Goal: Task Accomplishment & Management: Use online tool/utility

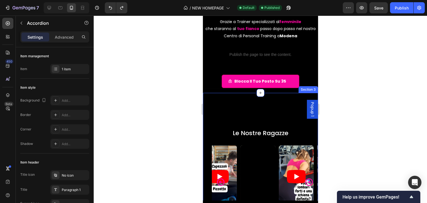
scroll to position [96, 0]
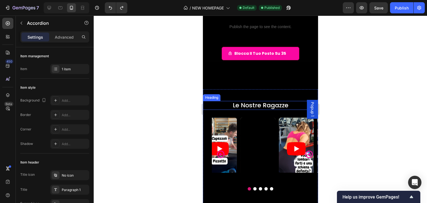
click at [256, 106] on h2 "Le Nostre Ragazze" at bounding box center [260, 105] width 115 height 9
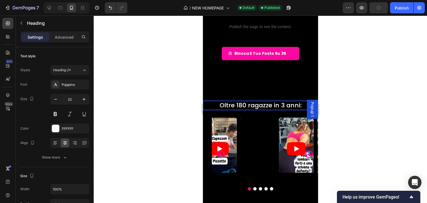
click at [242, 105] on p "Oltre 180 ragazze in 3 anni:" at bounding box center [260, 105] width 114 height 8
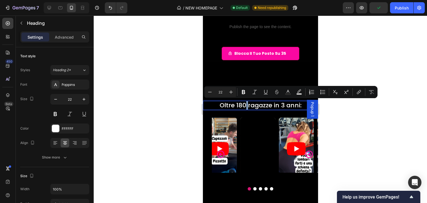
click at [241, 105] on p "Oltre 180 ragazze in 3 anni:" at bounding box center [260, 105] width 114 height 8
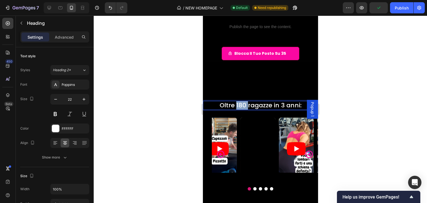
click at [241, 105] on p "Oltre 180 ragazze in 3 anni:" at bounding box center [260, 105] width 114 height 8
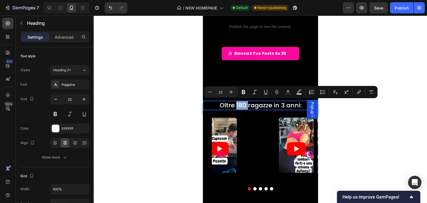
click at [241, 105] on p "Oltre 180 ragazze in 3 anni:" at bounding box center [260, 105] width 114 height 8
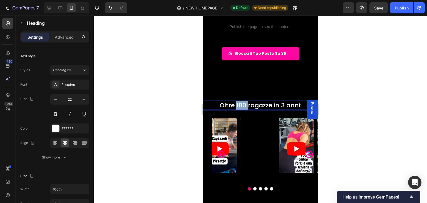
click at [241, 105] on p "Oltre 180 ragazze in 3 anni:" at bounding box center [260, 105] width 114 height 8
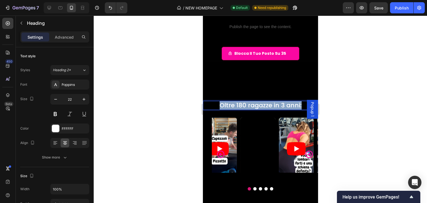
click at [241, 105] on p "Oltre 180 ragazze in 3 anni:" at bounding box center [260, 105] width 114 height 8
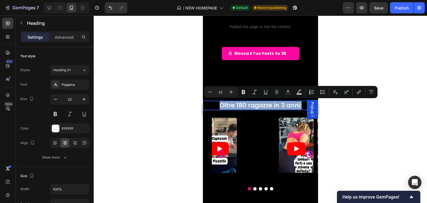
click at [241, 106] on p "Oltre 180 ragazze in 3 anni:" at bounding box center [260, 105] width 114 height 8
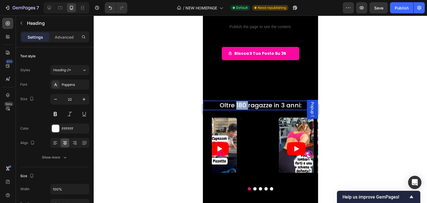
click at [241, 106] on p "Oltre 180 ragazze in 3 anni:" at bounding box center [260, 105] width 114 height 8
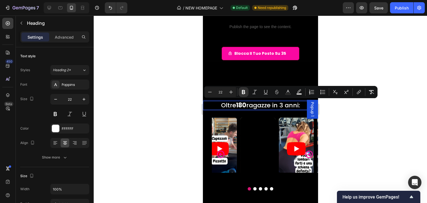
click at [259, 103] on p "Oltre 180 ragazze in 3 anni:" at bounding box center [260, 105] width 114 height 8
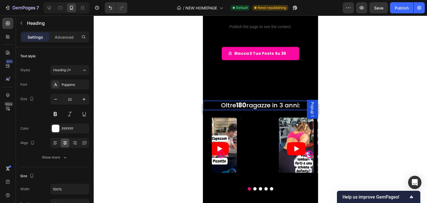
click at [242, 103] on strong "180" at bounding box center [241, 105] width 10 height 9
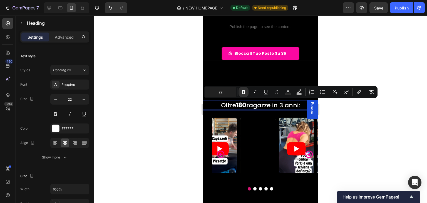
click at [242, 103] on strong "180" at bounding box center [241, 105] width 10 height 9
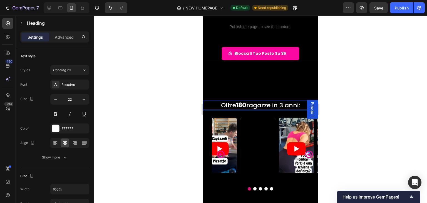
click at [242, 103] on strong "180" at bounding box center [241, 105] width 10 height 9
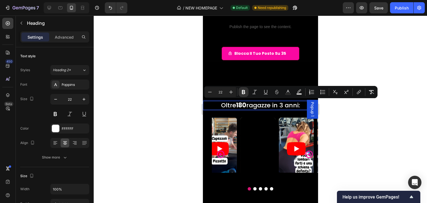
click at [255, 105] on p "Oltre 180 ragazze in 3 anni:" at bounding box center [260, 105] width 114 height 8
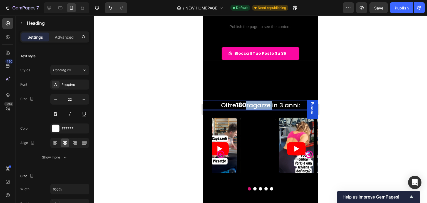
click at [255, 105] on p "Oltre 180 ragazze in 3 anni:" at bounding box center [260, 105] width 114 height 8
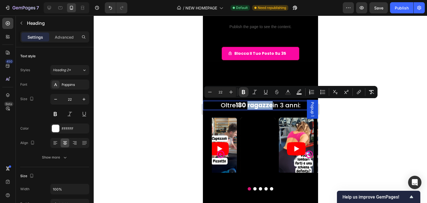
click at [257, 106] on strong "180 ragazze" at bounding box center [253, 105] width 37 height 9
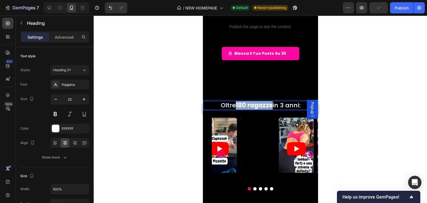
drag, startPoint x: 233, startPoint y: 105, endPoint x: 270, endPoint y: 106, distance: 37.3
click at [270, 106] on p "Oltre 180 ragazze in 3 anni:" at bounding box center [260, 105] width 114 height 8
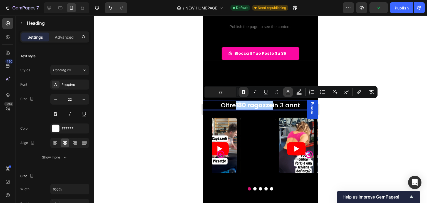
click at [287, 92] on icon "Editor contextual toolbar" at bounding box center [288, 92] width 6 height 6
type input "FFFFFF"
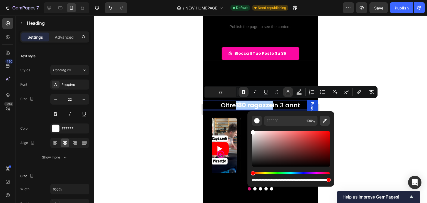
click at [326, 119] on icon "Editor contextual toolbar" at bounding box center [325, 121] width 4 height 4
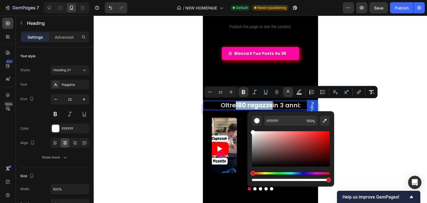
type input "FA08A1"
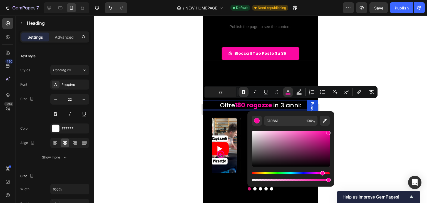
click at [370, 50] on div at bounding box center [260, 109] width 333 height 187
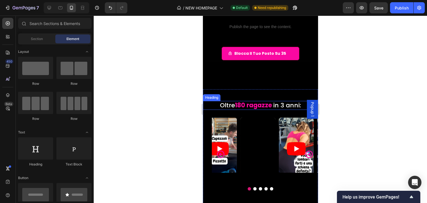
click at [274, 103] on p "Oltre 180 ragazze in 3 anni:" at bounding box center [260, 105] width 114 height 8
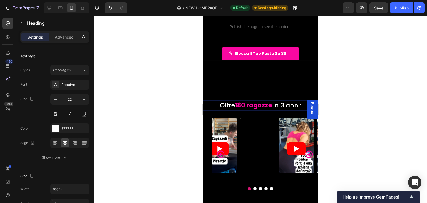
click at [271, 104] on p "Oltre 180 ragazze in 3 anni:" at bounding box center [260, 105] width 114 height 8
drag, startPoint x: 271, startPoint y: 104, endPoint x: 320, endPoint y: 108, distance: 49.2
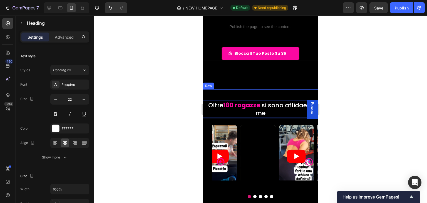
click at [406, 83] on div at bounding box center [260, 109] width 333 height 187
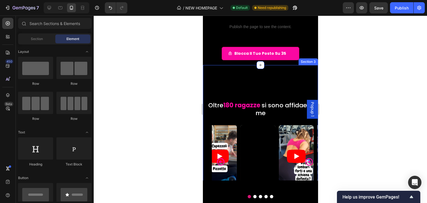
click at [297, 84] on div "Oltre 180 ragazze si sono affidae a me Heading Video Row Video Video Video Vide…" at bounding box center [260, 144] width 115 height 158
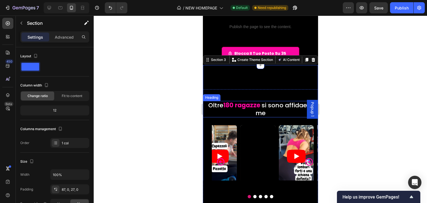
scroll to position [124, 0]
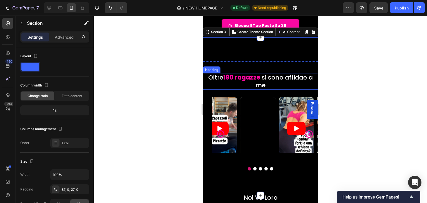
click at [298, 78] on p "Oltre 180 ragazze si sono affidae a me" at bounding box center [260, 81] width 114 height 15
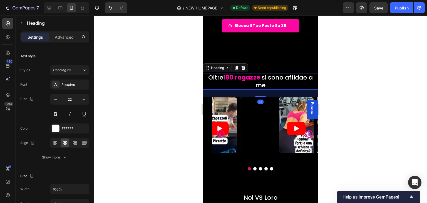
click at [300, 78] on p "Oltre 180 ragazze si sono affidae a me" at bounding box center [260, 81] width 114 height 15
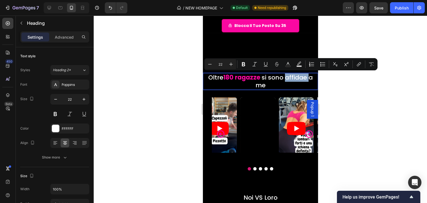
click at [301, 77] on p "Oltre 180 ragazze si sono affidae a me" at bounding box center [260, 81] width 114 height 15
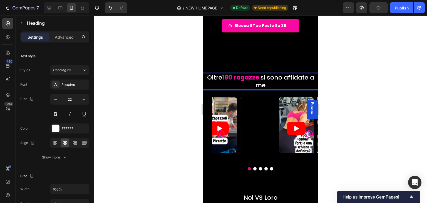
click at [286, 84] on p "Oltre 180 ragazze si sono affidate a me" at bounding box center [260, 81] width 114 height 15
click at [279, 80] on p "Oltre 180 ragazze si sono affidate a me" at bounding box center [260, 81] width 114 height 15
click at [274, 78] on p "Oltre 180 ragazze si sono affidate a me" at bounding box center [260, 81] width 114 height 15
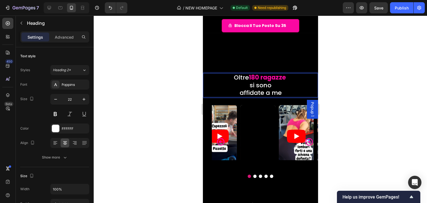
click at [272, 86] on p "Oltre 180 ragazze ⁠⁠⁠⁠⁠⁠⁠ si sono affidate a me" at bounding box center [260, 85] width 114 height 23
click at [243, 89] on p "Oltre 180 ragazze si sono affidate a me" at bounding box center [260, 85] width 114 height 23
click at [237, 91] on p "Oltre 180 ragazze si sono affidate a me" at bounding box center [260, 85] width 114 height 23
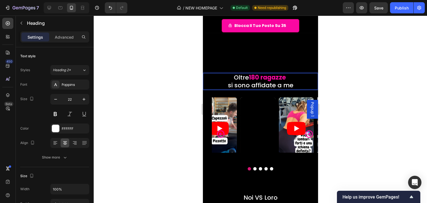
click at [268, 84] on p "Oltre 180 ragazze si sono affidate a me" at bounding box center [260, 81] width 114 height 15
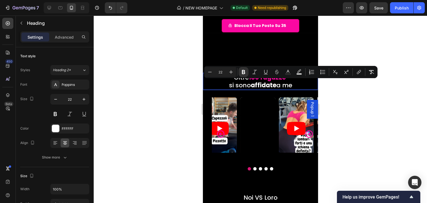
click at [348, 89] on div at bounding box center [260, 109] width 333 height 187
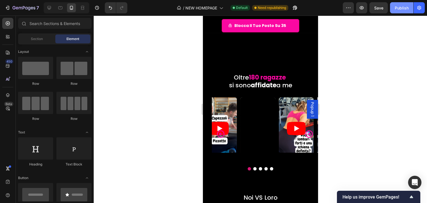
click at [400, 12] on button "Publish" at bounding box center [401, 7] width 23 height 11
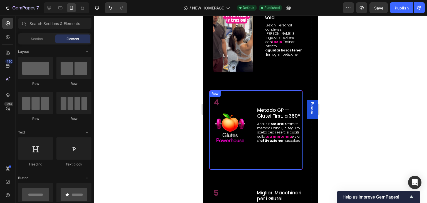
scroll to position [723, 0]
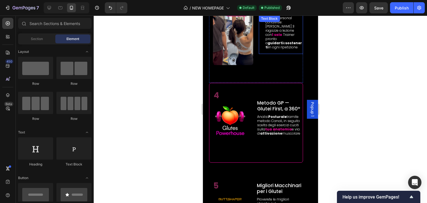
click at [276, 37] on strong "1 solo" at bounding box center [277, 34] width 10 height 5
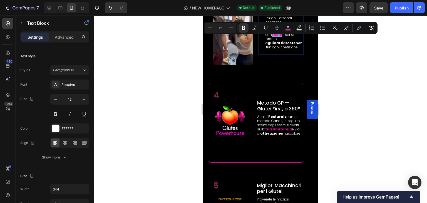
drag, startPoint x: 271, startPoint y: 39, endPoint x: 279, endPoint y: 40, distance: 9.0
click at [279, 40] on p "Lezioni Personal condivise: [PERSON_NAME] 3 ragazze a lezione con 1 solo Traine…" at bounding box center [283, 32] width 37 height 33
click at [242, 27] on icon "Editor contextual toolbar" at bounding box center [244, 28] width 6 height 6
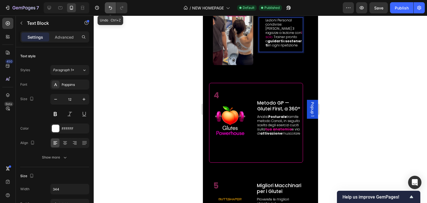
click at [109, 7] on icon "Undo/Redo" at bounding box center [110, 8] width 3 height 4
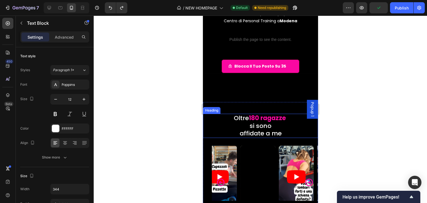
scroll to position [111, 0]
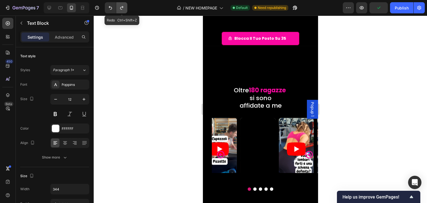
click at [120, 11] on button "Undo/Redo" at bounding box center [121, 7] width 11 height 11
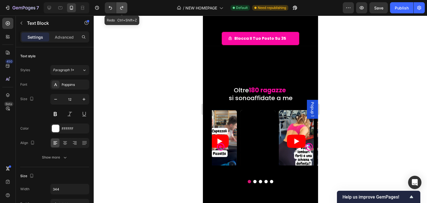
click at [120, 11] on button "Undo/Redo" at bounding box center [121, 7] width 11 height 11
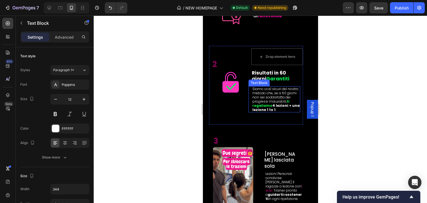
scroll to position [584, 0]
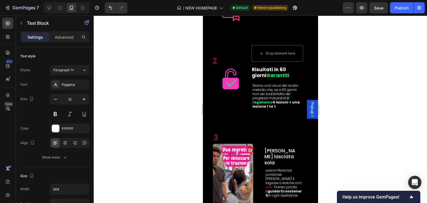
click at [270, 177] on p "Lezioni Personal condivise: [PERSON_NAME] 3 ragazze a lezione con 1 solo Traine…" at bounding box center [283, 182] width 37 height 29
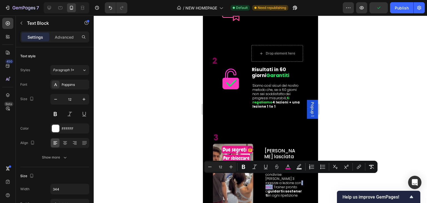
drag, startPoint x: 270, startPoint y: 177, endPoint x: 278, endPoint y: 179, distance: 8.2
click at [278, 180] on span "1 solo" at bounding box center [283, 184] width 37 height 9
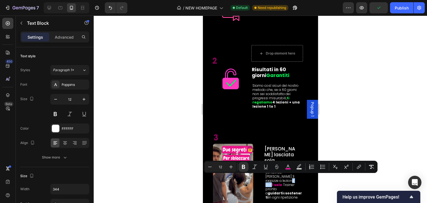
click at [342, 125] on div at bounding box center [260, 109] width 333 height 187
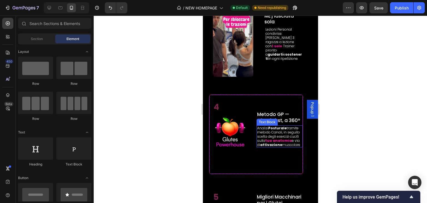
scroll to position [723, 0]
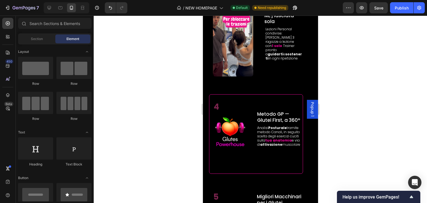
click at [405, 85] on div at bounding box center [260, 109] width 333 height 187
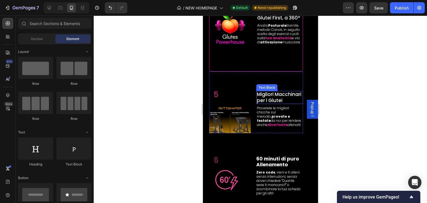
scroll to position [834, 0]
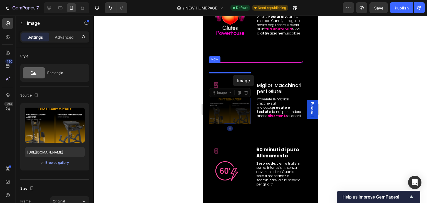
drag, startPoint x: 235, startPoint y: 107, endPoint x: 232, endPoint y: 75, distance: 32.1
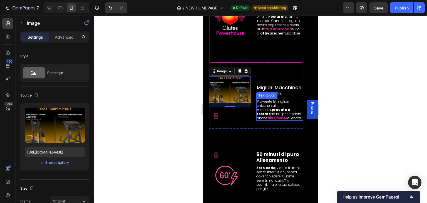
click at [270, 105] on p "Proverete le migliori chicche sul mercato, provate e testate da noi per rendere…" at bounding box center [280, 109] width 46 height 21
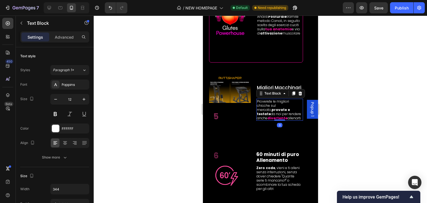
click at [385, 83] on div at bounding box center [260, 109] width 333 height 187
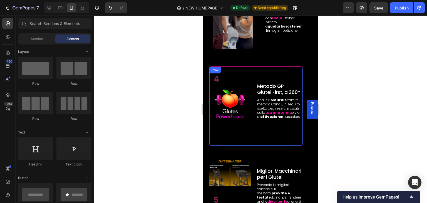
scroll to position [779, 0]
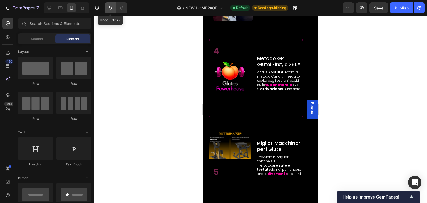
click at [108, 5] on icon "Undo/Redo" at bounding box center [111, 8] width 6 height 6
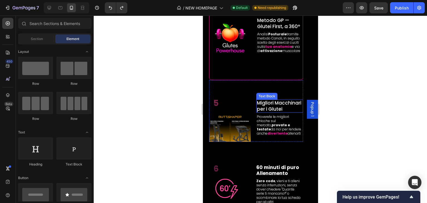
scroll to position [834, 0]
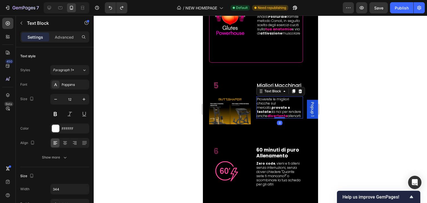
click at [264, 99] on p "Proverete le migliori chicche sul mercato, provate e testate da noi per rendere…" at bounding box center [280, 107] width 46 height 21
click at [258, 98] on p "Proverete le migliori chicche sul mercato, provate e testate da noi per rendere…" at bounding box center [280, 107] width 46 height 21
click at [257, 99] on p "Proverete le migliori chicche sul mercato, provate e testate da noi per rendere…" at bounding box center [280, 107] width 46 height 21
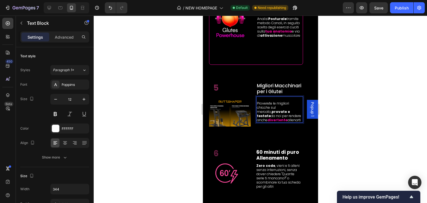
click at [366, 87] on div at bounding box center [260, 109] width 333 height 187
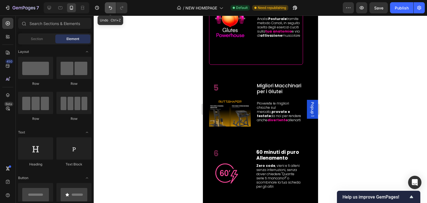
click at [109, 6] on icon "Undo/Redo" at bounding box center [111, 8] width 6 height 6
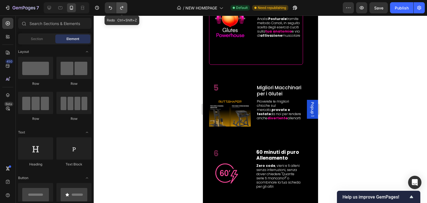
click at [122, 5] on icon "Undo/Redo" at bounding box center [122, 8] width 6 height 6
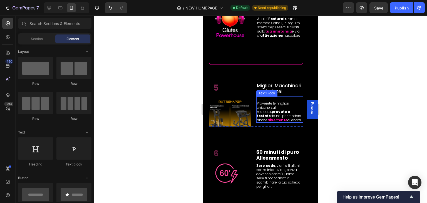
click at [260, 101] on p "Proverete le migliori chicche sul mercato, provate e testate da noi per rendere…" at bounding box center [280, 111] width 46 height 21
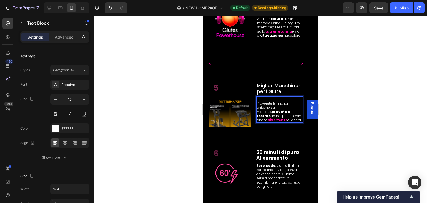
click at [257, 102] on p "Proverete le migliori chicche sul mercato, provate e testate da noi per rendere…" at bounding box center [280, 111] width 46 height 21
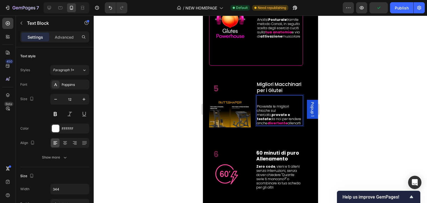
click at [338, 74] on div at bounding box center [260, 109] width 333 height 187
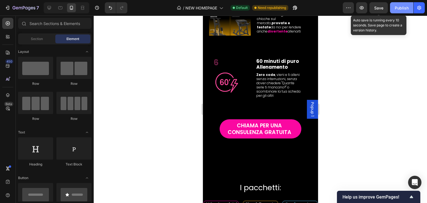
scroll to position [942, 0]
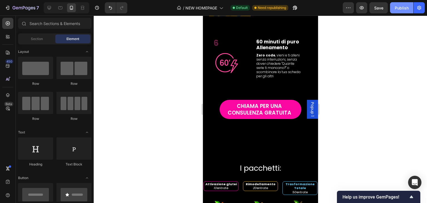
click at [400, 11] on button "Publish" at bounding box center [401, 7] width 23 height 11
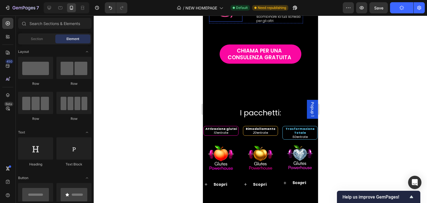
scroll to position [998, 0]
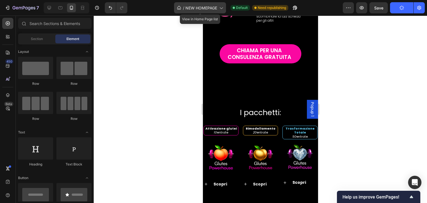
click at [211, 9] on span "NEW HOMEPAGE" at bounding box center [201, 8] width 32 height 6
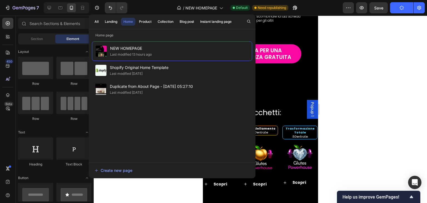
click at [393, 106] on div at bounding box center [260, 109] width 333 height 187
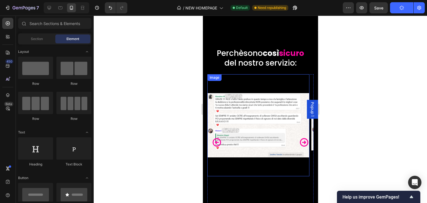
scroll to position [1165, 0]
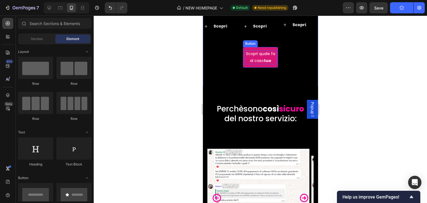
click at [256, 53] on p "[PERSON_NAME] quale fa al caso tuo" at bounding box center [260, 57] width 32 height 14
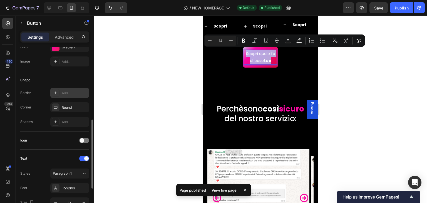
scroll to position [139, 0]
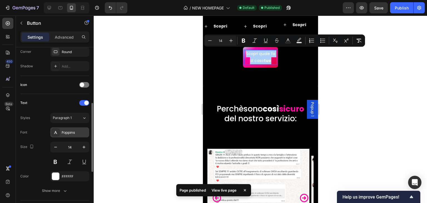
click at [63, 132] on div "Poppins" at bounding box center [75, 132] width 26 height 5
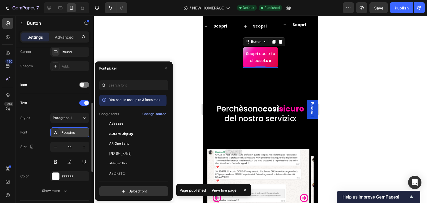
click at [63, 132] on div "Poppins" at bounding box center [75, 132] width 26 height 5
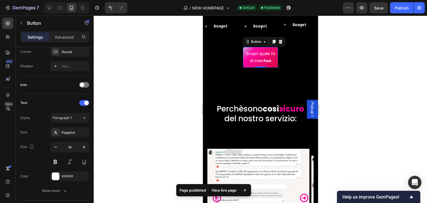
click at [372, 110] on div at bounding box center [260, 109] width 333 height 187
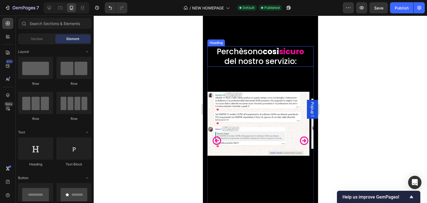
scroll to position [1276, 0]
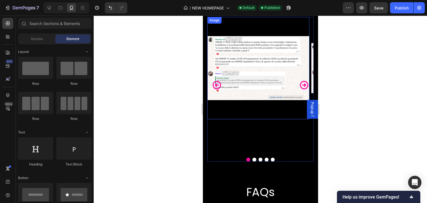
click at [276, 97] on img at bounding box center [258, 68] width 102 height 102
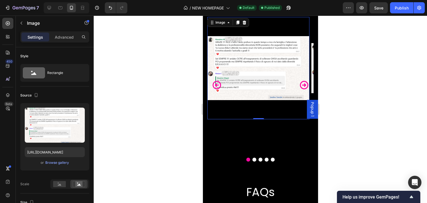
click at [252, 88] on img at bounding box center [258, 68] width 102 height 102
click at [233, 96] on img at bounding box center [258, 68] width 102 height 102
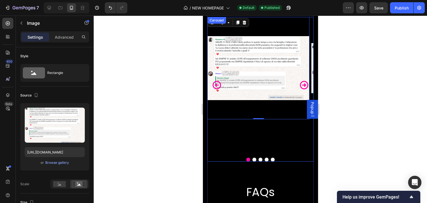
click at [299, 90] on icon "Carousel Next Arrow" at bounding box center [304, 85] width 10 height 10
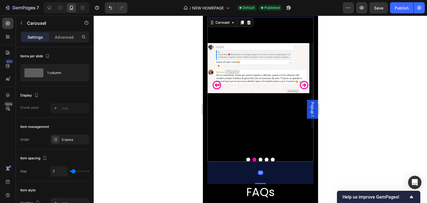
click at [299, 90] on icon "Carousel Next Arrow" at bounding box center [304, 85] width 10 height 10
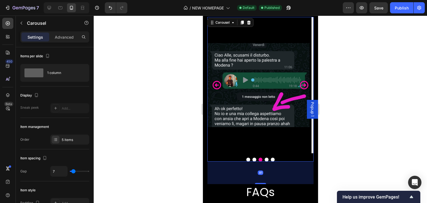
click at [310, 97] on div "Perchè sono così sicuro del nostro servizio: Heading Image Image Image Image Im…" at bounding box center [260, 184] width 115 height 427
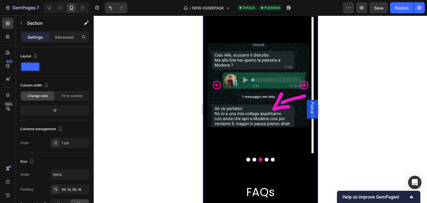
click at [328, 93] on div at bounding box center [260, 109] width 333 height 187
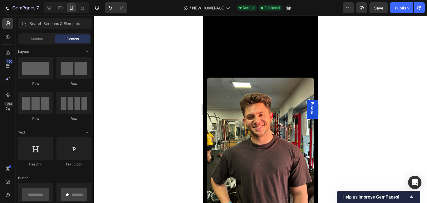
scroll to position [1693, 0]
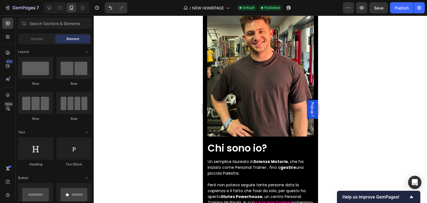
click at [265, 117] on img at bounding box center [260, 65] width 107 height 142
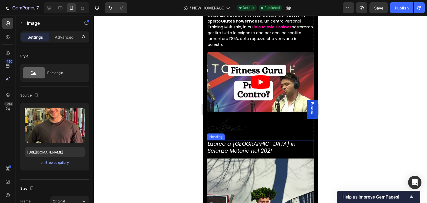
scroll to position [1924, 0]
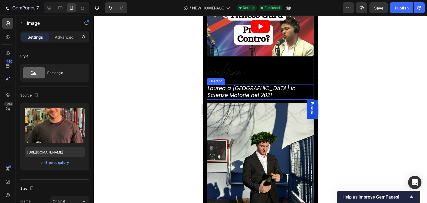
click at [256, 85] on h2 "Laurea a [GEOGRAPHIC_DATA] in Scienze Motorie nel 2021" at bounding box center [260, 92] width 107 height 15
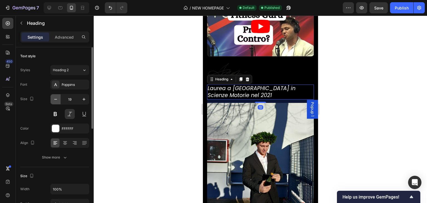
click at [53, 99] on icon "button" at bounding box center [56, 99] width 6 height 6
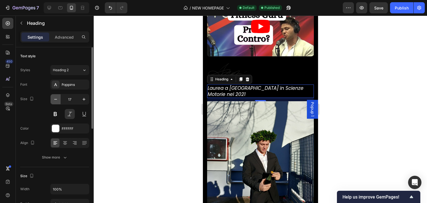
click at [53, 99] on icon "button" at bounding box center [56, 99] width 6 height 6
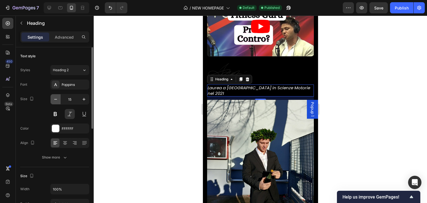
click at [53, 99] on icon "button" at bounding box center [56, 99] width 6 height 6
type input "14"
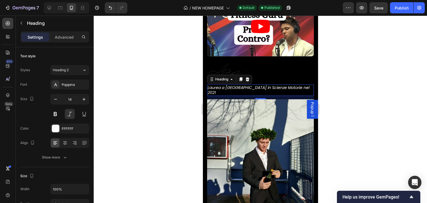
click at [368, 91] on div at bounding box center [260, 109] width 333 height 187
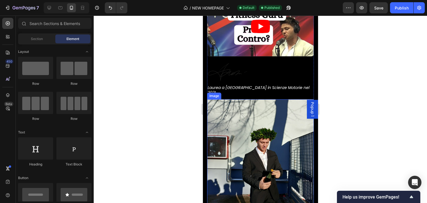
scroll to position [1952, 0]
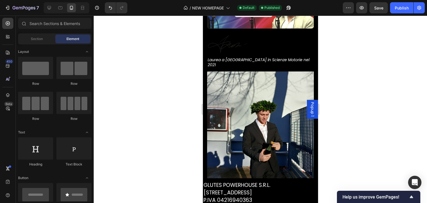
click at [272, 98] on img at bounding box center [260, 124] width 107 height 107
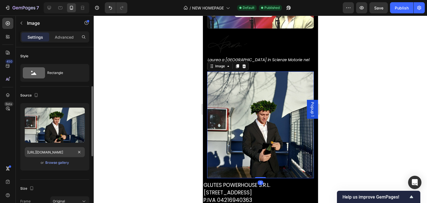
scroll to position [28, 0]
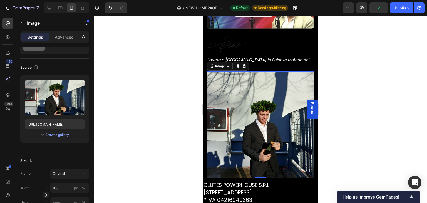
click at [358, 73] on div at bounding box center [260, 109] width 333 height 187
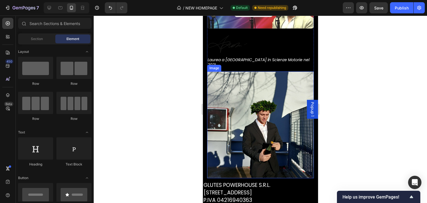
click at [269, 113] on img at bounding box center [260, 124] width 107 height 107
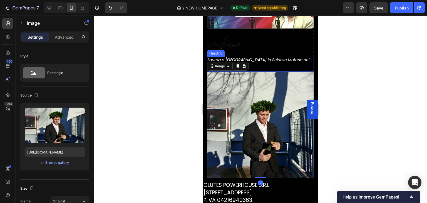
click at [274, 57] on h2 "Laurea a [GEOGRAPHIC_DATA] in Scienze Motorie nel 2021" at bounding box center [260, 62] width 107 height 11
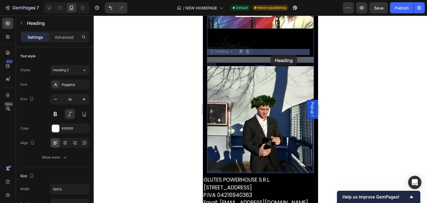
drag, startPoint x: 274, startPoint y: 50, endPoint x: 270, endPoint y: 55, distance: 6.2
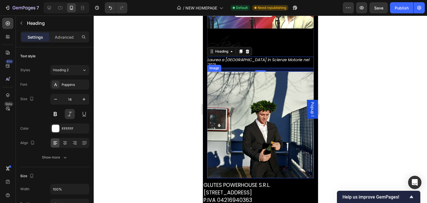
click at [366, 85] on div at bounding box center [260, 109] width 333 height 187
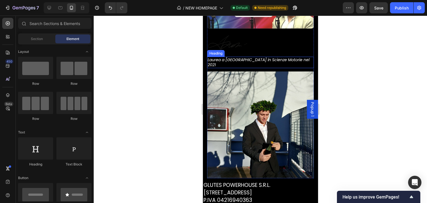
click at [268, 57] on p "Laurea a [GEOGRAPHIC_DATA] in Scienze Motorie nel 2021" at bounding box center [260, 62] width 106 height 10
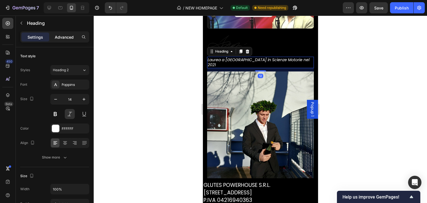
click at [71, 36] on p "Advanced" at bounding box center [64, 37] width 19 height 6
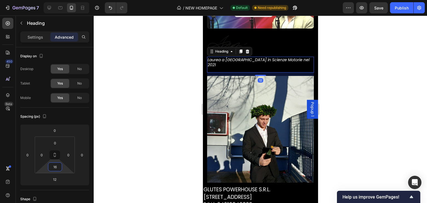
type input "0"
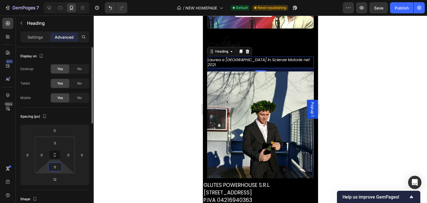
drag, startPoint x: 64, startPoint y: 166, endPoint x: 65, endPoint y: 169, distance: 3.4
click at [63, 0] on html "7 / NEW HOMEPAGE Default Need republishing Preview Save Publish 450 Beta Sectio…" at bounding box center [213, 0] width 427 height 0
drag, startPoint x: 65, startPoint y: 167, endPoint x: 65, endPoint y: 179, distance: 12.2
click at [65, 0] on html "7 / NEW HOMEPAGE Default Need republishing Preview Save Publish 450 Beta Sectio…" at bounding box center [213, 0] width 427 height 0
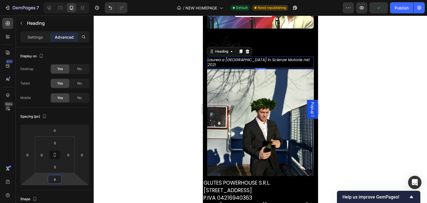
type input "0"
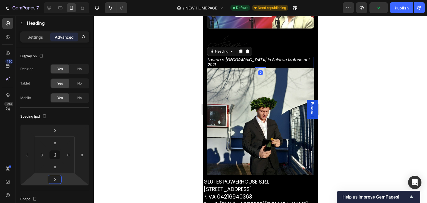
click at [63, 0] on html "7 / NEW HOMEPAGE Default Need republishing Preview Publish 450 Beta Sections(18…" at bounding box center [213, 0] width 427 height 0
click at [362, 133] on div at bounding box center [260, 109] width 333 height 187
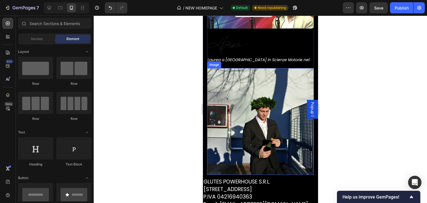
click at [246, 57] on p "Laurea a [GEOGRAPHIC_DATA] in Scienze Motorie nel 2021" at bounding box center [260, 62] width 106 height 10
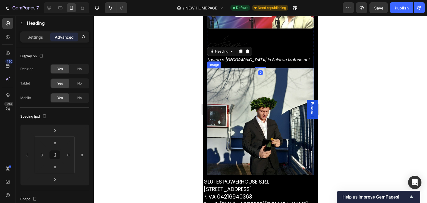
click at [217, 88] on img at bounding box center [260, 121] width 107 height 107
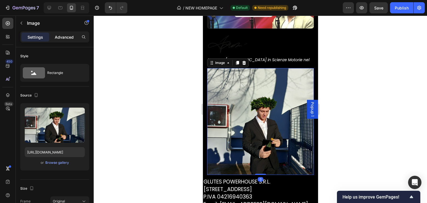
click at [54, 40] on div "Advanced" at bounding box center [64, 37] width 28 height 9
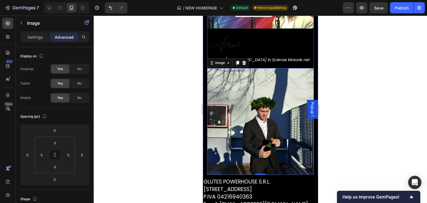
click at [264, 47] on div "Chi sono io? Heading Un semplice laureato in Scienze Motorie , che ha iniziato …" at bounding box center [260, 29] width 107 height 291
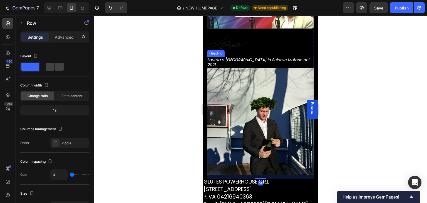
click at [266, 57] on p "Laurea a [GEOGRAPHIC_DATA] in Scienze Motorie nel 2021" at bounding box center [260, 62] width 106 height 10
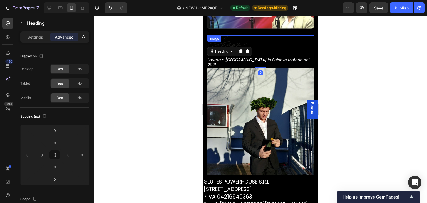
click at [274, 41] on div at bounding box center [260, 45] width 107 height 20
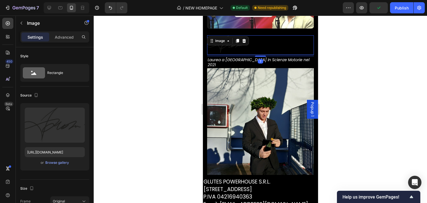
click at [273, 57] on p "Laurea a [GEOGRAPHIC_DATA] in Scienze Motorie nel 2021" at bounding box center [260, 62] width 106 height 10
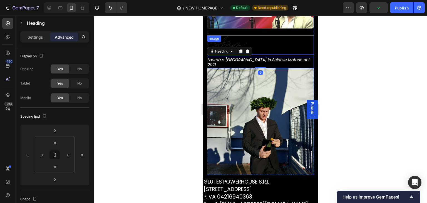
click at [271, 42] on div at bounding box center [260, 45] width 107 height 20
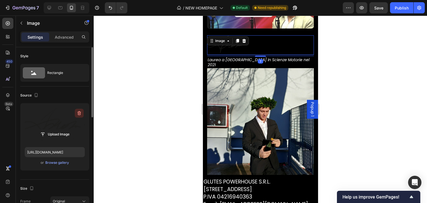
click at [79, 114] on icon "button" at bounding box center [79, 113] width 6 height 6
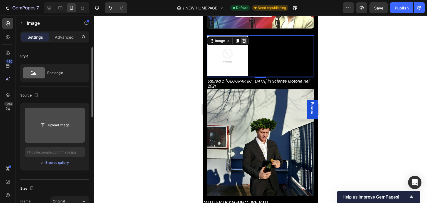
click at [242, 39] on icon at bounding box center [244, 41] width 4 height 4
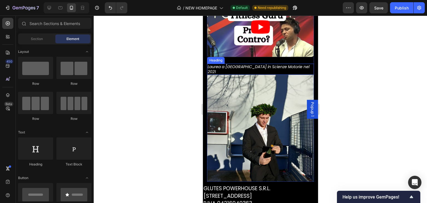
scroll to position [1896, 0]
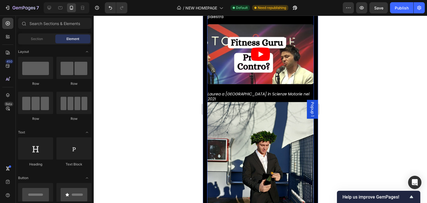
click at [239, 80] on div "Chi sono io? Heading Un semplice laureato in Scienze Motorie , che ha iniziato …" at bounding box center [260, 74] width 107 height 270
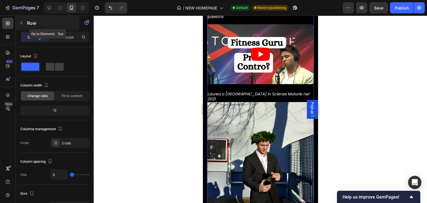
click at [26, 23] on button "button" at bounding box center [21, 23] width 9 height 9
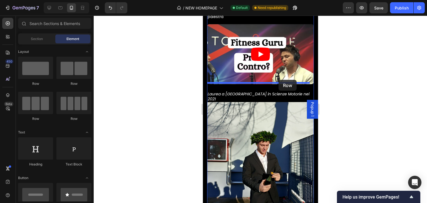
drag, startPoint x: 239, startPoint y: 92, endPoint x: 278, endPoint y: 80, distance: 40.9
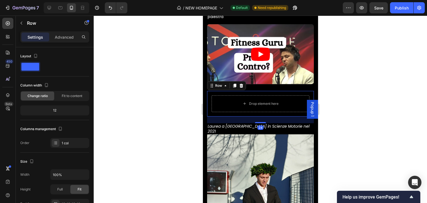
click at [381, 78] on div at bounding box center [260, 109] width 333 height 187
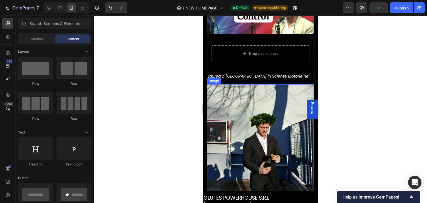
scroll to position [1952, 0]
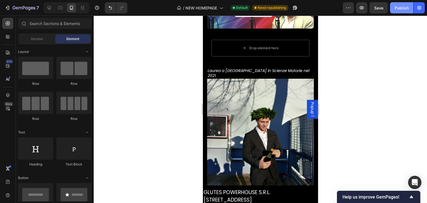
click at [397, 10] on div "Publish" at bounding box center [402, 8] width 14 height 6
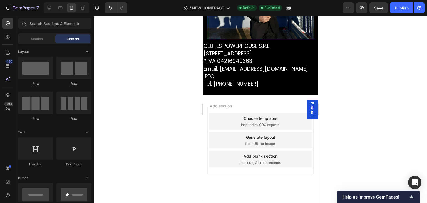
scroll to position [2099, 0]
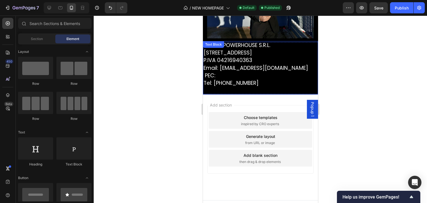
click at [253, 79] on span "Tel: [PHONE_NUMBER]" at bounding box center [230, 83] width 55 height 8
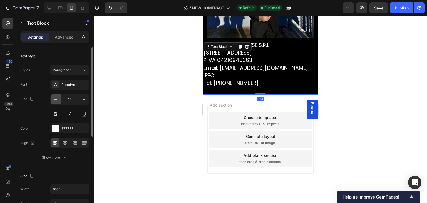
click at [56, 98] on icon "button" at bounding box center [56, 99] width 6 height 6
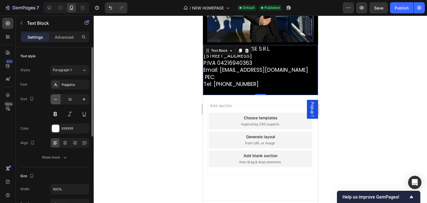
click at [56, 98] on icon "button" at bounding box center [56, 99] width 6 height 6
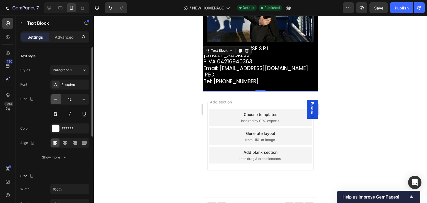
scroll to position [2091, 0]
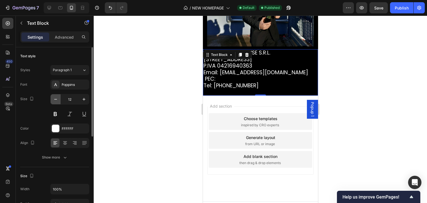
click at [56, 98] on icon "button" at bounding box center [56, 99] width 6 height 6
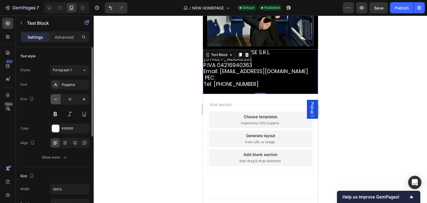
scroll to position [2089, 0]
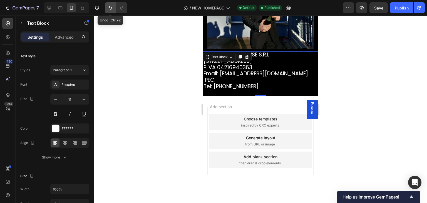
click at [109, 11] on button "Undo/Redo" at bounding box center [110, 7] width 11 height 11
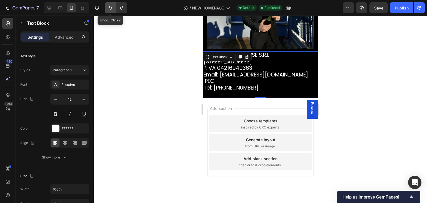
scroll to position [2091, 0]
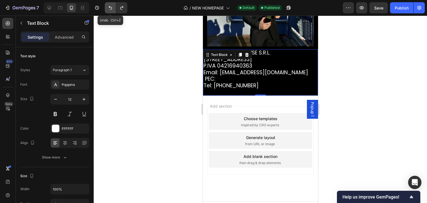
click at [109, 11] on button "Undo/Redo" at bounding box center [110, 7] width 11 height 11
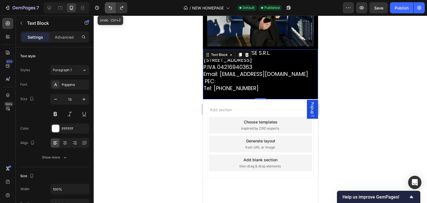
scroll to position [2095, 0]
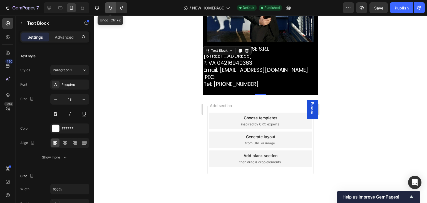
click at [109, 11] on button "Undo/Redo" at bounding box center [110, 7] width 11 height 11
type input "14"
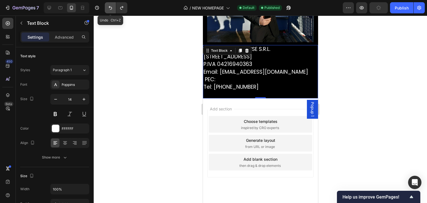
scroll to position [2099, 0]
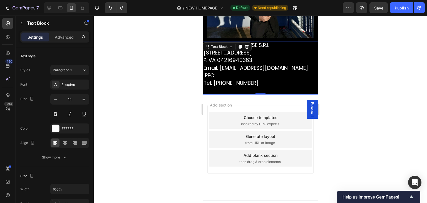
click at [275, 67] on p "GLUTES POWERHOUSE S.R.L. [STREET_ADDRESS] P.IVA 04216940363 Email: [EMAIL_ADDRE…" at bounding box center [260, 68] width 114 height 52
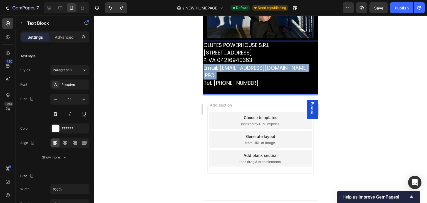
click at [275, 67] on p "GLUTES POWERHOUSE S.R.L. [STREET_ADDRESS] P.IVA 04216940363 Email: [EMAIL_ADDRE…" at bounding box center [260, 68] width 114 height 52
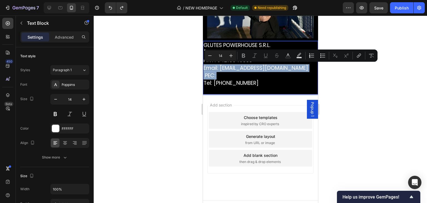
type input "19"
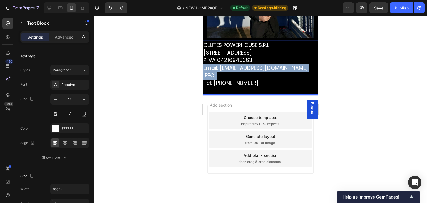
drag, startPoint x: 262, startPoint y: 72, endPoint x: 380, endPoint y: 61, distance: 118.4
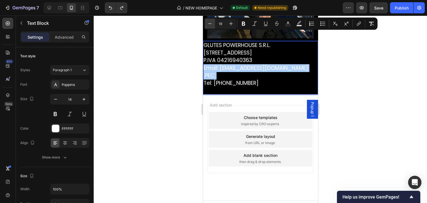
click at [208, 23] on icon "Editor contextual toolbar" at bounding box center [210, 24] width 6 height 6
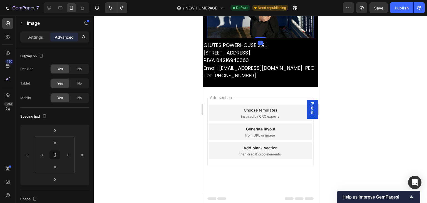
scroll to position [2083, 0]
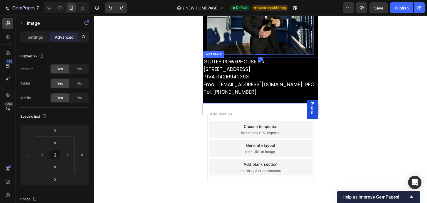
click at [223, 73] on span "P.IVA 04216940363" at bounding box center [225, 76] width 45 height 7
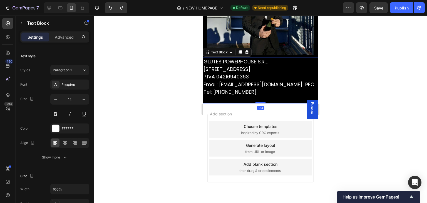
click at [223, 73] on span "P.IVA 04216940363" at bounding box center [225, 76] width 45 height 7
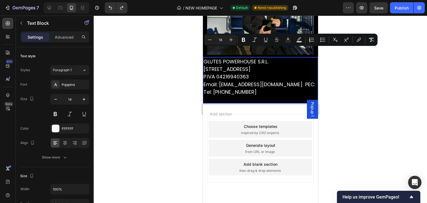
click at [239, 81] on span "Email: [EMAIL_ADDRESS][DOMAIN_NAME] PEC:" at bounding box center [259, 84] width 112 height 7
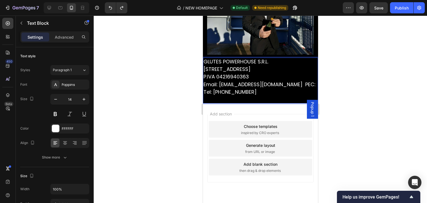
drag, startPoint x: 267, startPoint y: 77, endPoint x: 202, endPoint y: 45, distance: 73.0
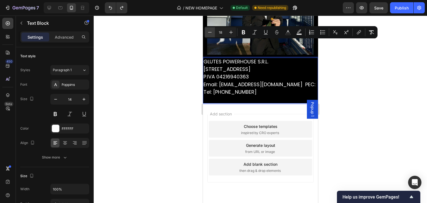
click at [205, 35] on button "Minus" at bounding box center [210, 32] width 10 height 10
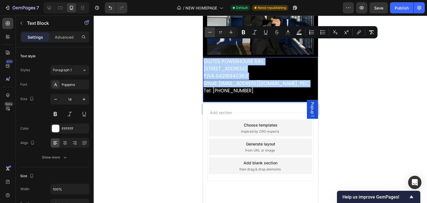
click at [205, 34] on button "Minus" at bounding box center [210, 32] width 10 height 10
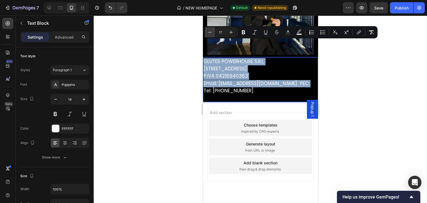
type input "16"
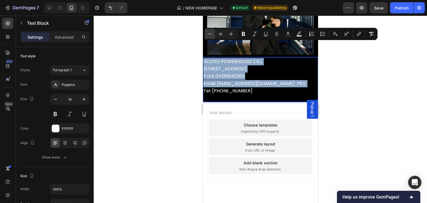
scroll to position [2081, 0]
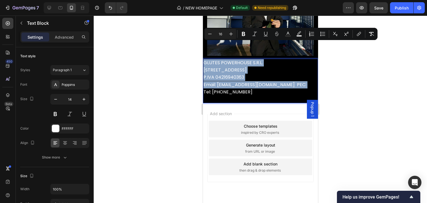
click at [210, 67] on span "[STREET_ADDRESS]" at bounding box center [224, 70] width 43 height 6
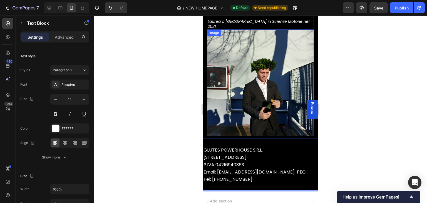
scroll to position [1998, 0]
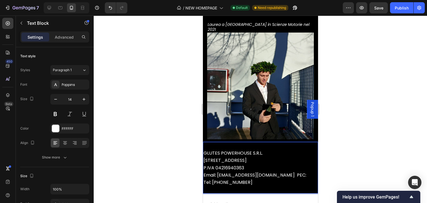
drag, startPoint x: 252, startPoint y: 166, endPoint x: 373, endPoint y: 141, distance: 123.1
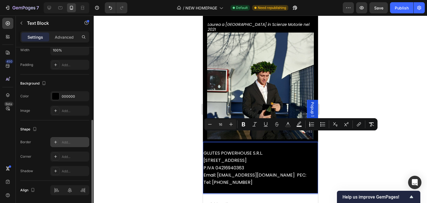
scroll to position [157, 0]
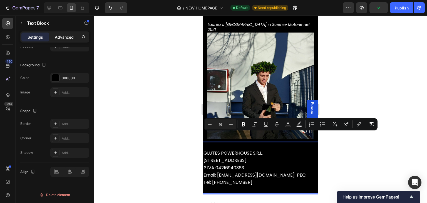
click at [69, 35] on p "Advanced" at bounding box center [64, 37] width 19 height 6
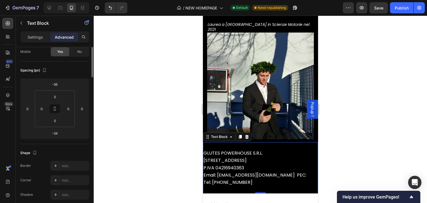
scroll to position [0, 0]
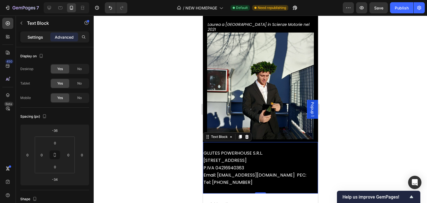
click at [43, 34] on p "Settings" at bounding box center [36, 37] width 16 height 6
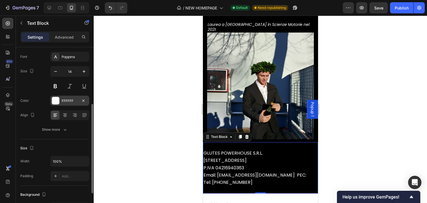
scroll to position [56, 0]
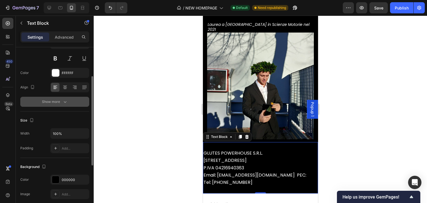
click at [63, 106] on button "Show more" at bounding box center [54, 102] width 69 height 10
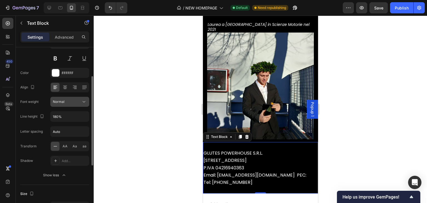
click at [64, 103] on div "Normal" at bounding box center [67, 101] width 28 height 5
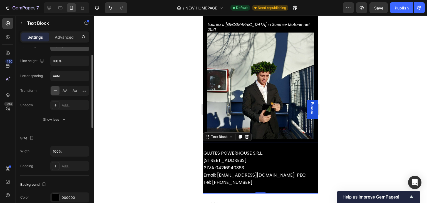
scroll to position [83, 0]
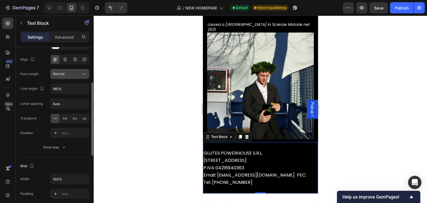
click at [68, 73] on div "Normal" at bounding box center [67, 73] width 28 height 5
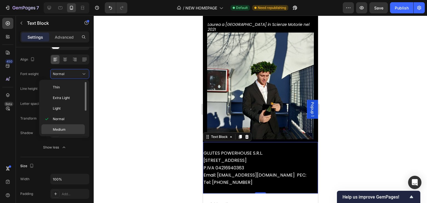
click at [67, 128] on p "Medium" at bounding box center [67, 129] width 29 height 5
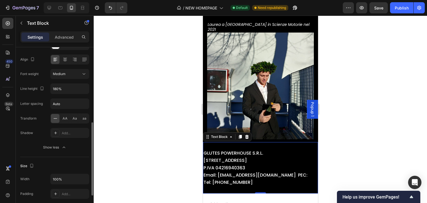
scroll to position [111, 0]
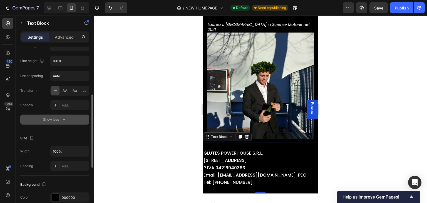
click at [64, 121] on icon "button" at bounding box center [64, 120] width 6 height 6
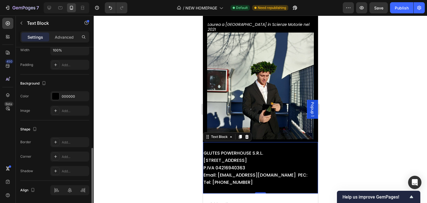
scroll to position [157, 0]
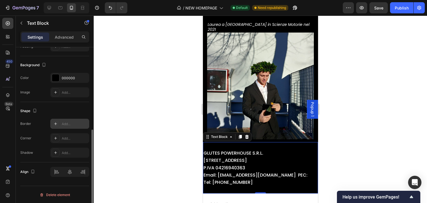
click at [64, 126] on div "Add..." at bounding box center [69, 124] width 39 height 10
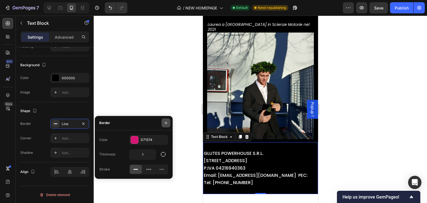
click at [162, 124] on button "button" at bounding box center [166, 122] width 9 height 9
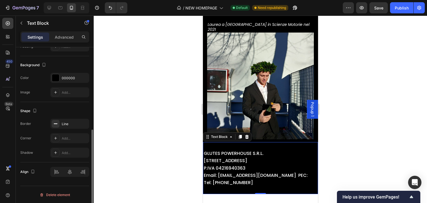
click at [80, 108] on div "Shape" at bounding box center [54, 110] width 69 height 9
click at [427, 116] on div at bounding box center [260, 109] width 333 height 187
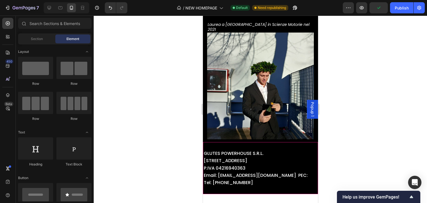
click at [290, 150] on p "GLUTES POWERHOUSE S.R.L. [STREET_ADDRESS] P.IVA 04216940363 Email: [EMAIL_ADDRE…" at bounding box center [260, 171] width 113 height 43
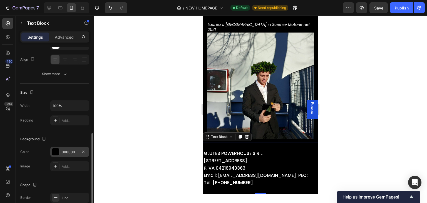
scroll to position [111, 0]
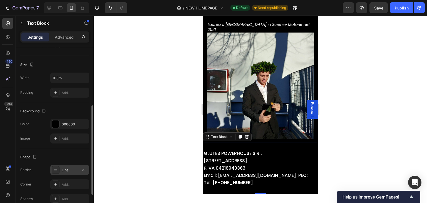
click at [59, 167] on div at bounding box center [56, 170] width 8 height 8
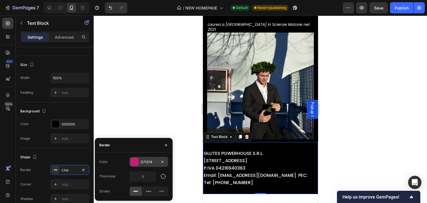
click at [142, 162] on div "D71574" at bounding box center [149, 162] width 16 height 5
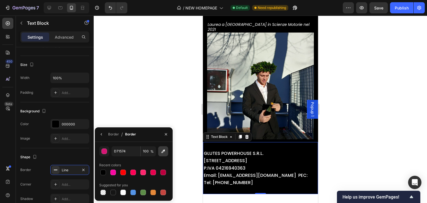
click at [163, 152] on icon "button" at bounding box center [164, 151] width 4 height 4
type input "FA08A1"
click at [385, 107] on div at bounding box center [260, 109] width 333 height 187
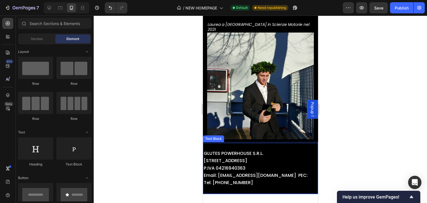
click at [307, 150] on p "GLUTES POWERHOUSE S.R.L. [STREET_ADDRESS] P.IVA 04216940363 Email: [EMAIL_ADDRE…" at bounding box center [260, 171] width 113 height 43
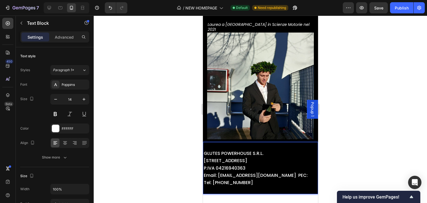
drag, startPoint x: 251, startPoint y: 163, endPoint x: 197, endPoint y: 132, distance: 62.3
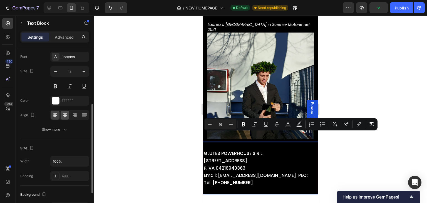
scroll to position [56, 0]
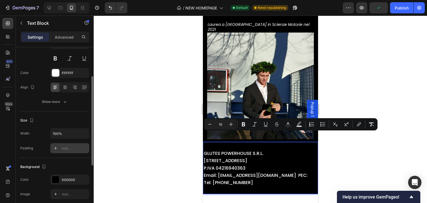
click at [65, 150] on div "Add..." at bounding box center [75, 148] width 26 height 5
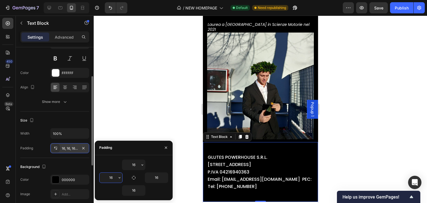
click at [115, 180] on input "16" at bounding box center [111, 178] width 23 height 10
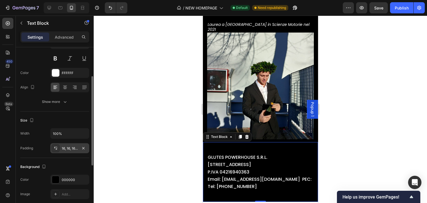
click at [390, 90] on div at bounding box center [260, 109] width 333 height 187
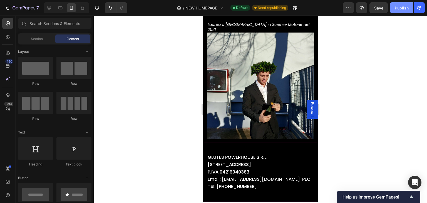
click at [398, 9] on div "Publish" at bounding box center [402, 8] width 14 height 6
click at [48, 4] on div at bounding box center [49, 7] width 9 height 9
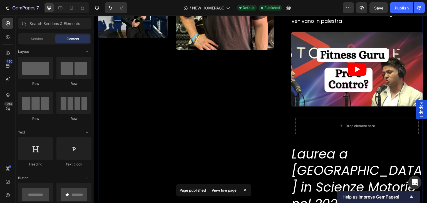
scroll to position [1167, 0]
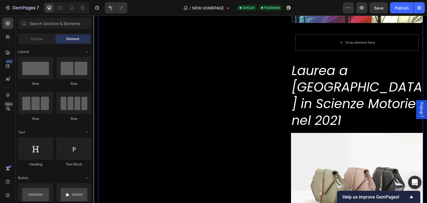
click at [272, 70] on div "Image Image Row" at bounding box center [190, 34] width 185 height 396
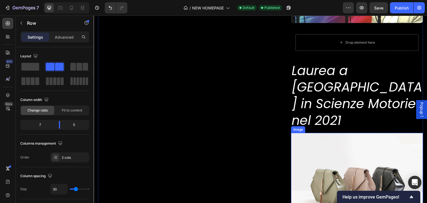
click at [339, 148] on img at bounding box center [357, 182] width 132 height 99
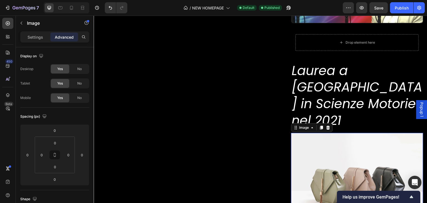
scroll to position [1223, 0]
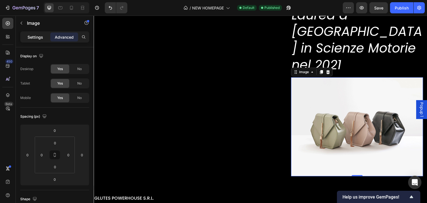
click at [41, 33] on div "Settings" at bounding box center [35, 37] width 28 height 9
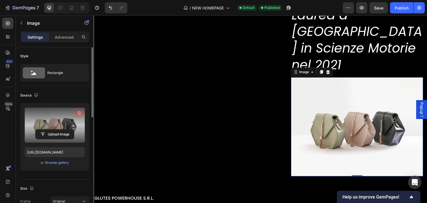
click at [76, 114] on button "button" at bounding box center [79, 113] width 9 height 9
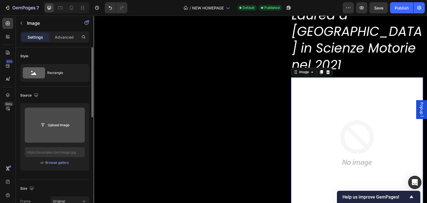
click at [62, 126] on input "file" at bounding box center [55, 124] width 38 height 9
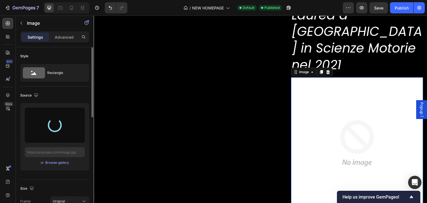
type input "[URL][DOMAIN_NAME]"
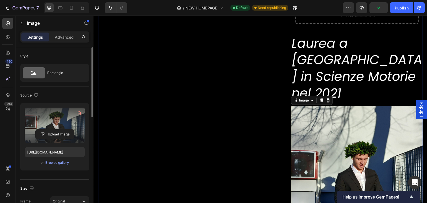
scroll to position [1167, 0]
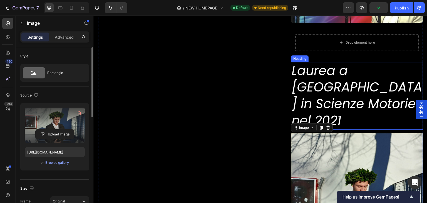
click at [355, 78] on p "Laurea a [GEOGRAPHIC_DATA] in Scienze Motorie nel 2021" at bounding box center [357, 96] width 131 height 66
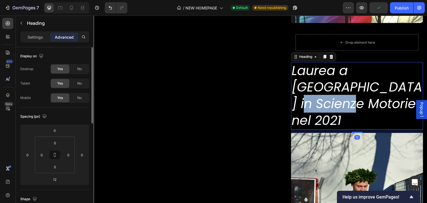
click at [346, 90] on p "Laurea a [GEOGRAPHIC_DATA] in Scienze Motorie nel 2021" at bounding box center [357, 96] width 131 height 66
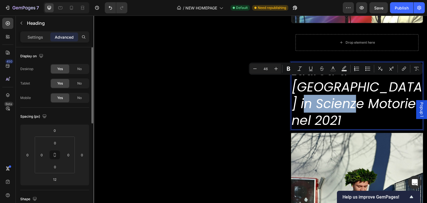
drag, startPoint x: 339, startPoint y: 97, endPoint x: 332, endPoint y: 102, distance: 9.3
click at [339, 98] on p "Laurea a [GEOGRAPHIC_DATA] in Scienze Motorie nel 2021" at bounding box center [357, 96] width 131 height 66
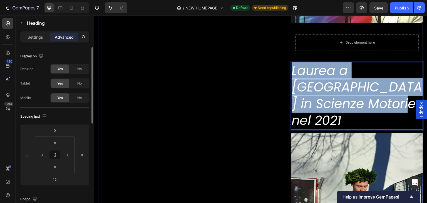
drag, startPoint x: 328, startPoint y: 101, endPoint x: 286, endPoint y: 71, distance: 51.5
click at [286, 71] on div "Image Image Row Chi sono io? Heading Un semplice laureato in Scienze Motorie , …" at bounding box center [260, 50] width 325 height 429
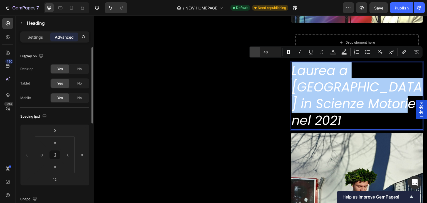
click at [256, 52] on icon "Editor contextual toolbar" at bounding box center [255, 52] width 6 height 6
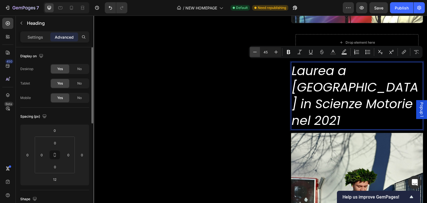
click at [256, 52] on icon "Editor contextual toolbar" at bounding box center [255, 52] width 6 height 6
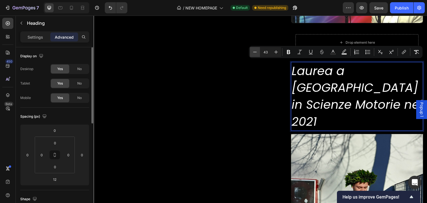
click at [256, 52] on icon "Editor contextual toolbar" at bounding box center [255, 52] width 6 height 6
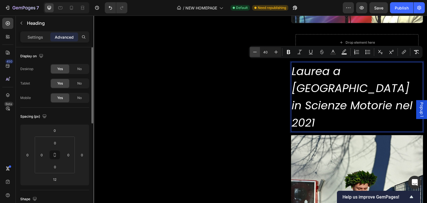
click at [256, 52] on icon "Editor contextual toolbar" at bounding box center [255, 52] width 6 height 6
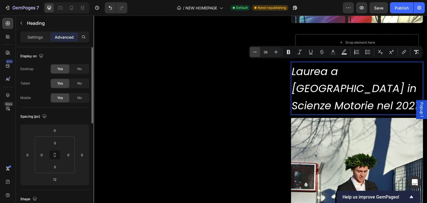
click at [256, 52] on icon "Editor contextual toolbar" at bounding box center [255, 52] width 6 height 6
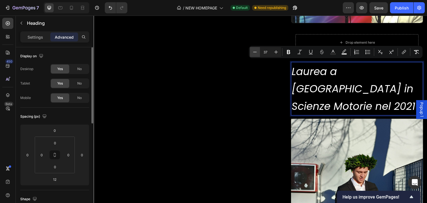
click at [256, 52] on icon "Editor contextual toolbar" at bounding box center [255, 52] width 6 height 6
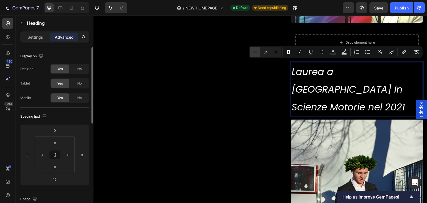
click at [256, 52] on icon "Editor contextual toolbar" at bounding box center [255, 52] width 6 height 6
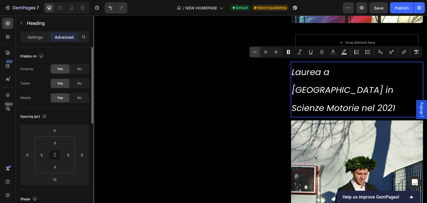
click at [256, 52] on icon "Editor contextual toolbar" at bounding box center [255, 52] width 6 height 6
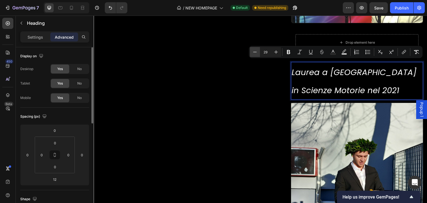
click at [256, 52] on icon "Editor contextual toolbar" at bounding box center [255, 52] width 6 height 6
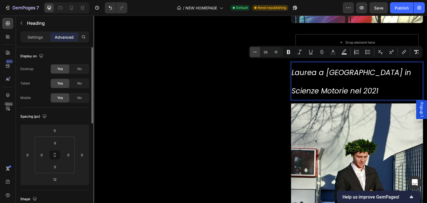
click at [256, 52] on icon "Editor contextual toolbar" at bounding box center [255, 52] width 6 height 6
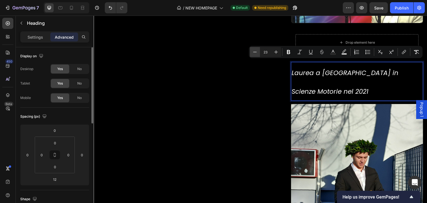
click at [256, 52] on icon "Editor contextual toolbar" at bounding box center [255, 52] width 6 height 6
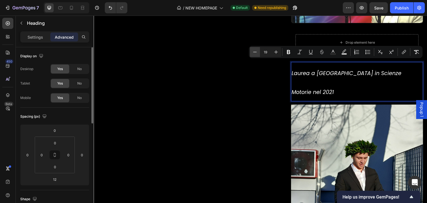
click at [256, 52] on icon "Editor contextual toolbar" at bounding box center [255, 52] width 6 height 6
type input "17"
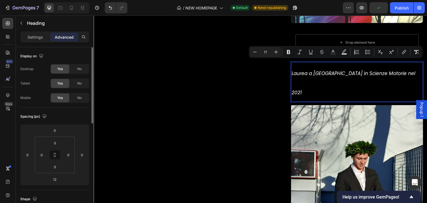
click at [208, 115] on div "Image Image Row" at bounding box center [190, 36] width 185 height 401
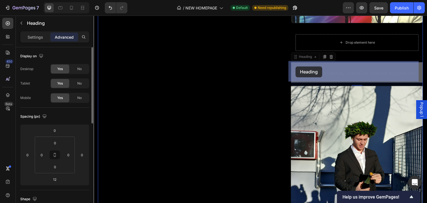
drag, startPoint x: 320, startPoint y: 73, endPoint x: 297, endPoint y: 67, distance: 24.4
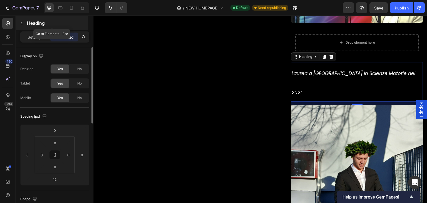
click at [21, 23] on icon "button" at bounding box center [21, 23] width 4 height 4
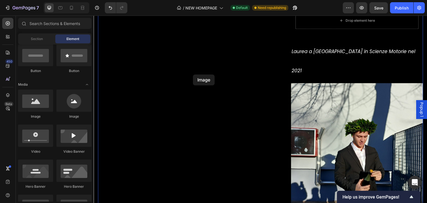
scroll to position [1197, 0]
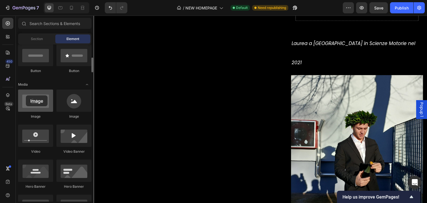
drag, startPoint x: 44, startPoint y: 106, endPoint x: 26, endPoint y: 96, distance: 20.6
click at [26, 96] on div at bounding box center [35, 101] width 35 height 22
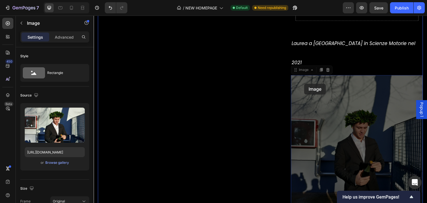
drag, startPoint x: 305, startPoint y: 86, endPoint x: 309, endPoint y: 84, distance: 4.2
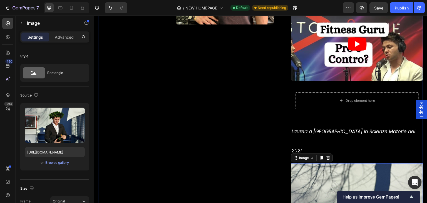
scroll to position [1058, 0]
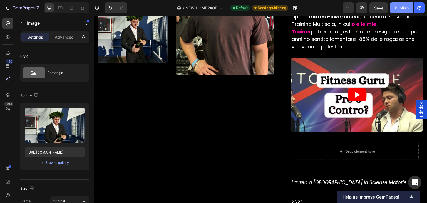
click at [405, 11] on button "Publish" at bounding box center [401, 7] width 23 height 11
click at [360, 7] on icon "button" at bounding box center [362, 8] width 6 height 6
click at [68, 7] on div at bounding box center [71, 7] width 9 height 9
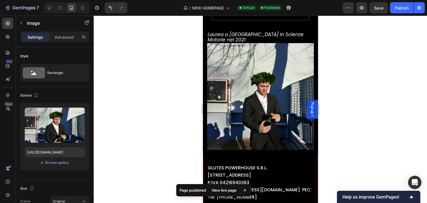
scroll to position [2016, 0]
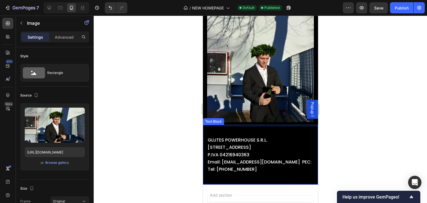
click at [249, 130] on p at bounding box center [260, 133] width 106 height 7
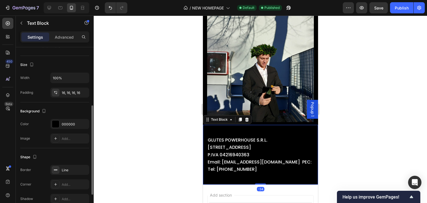
scroll to position [157, 0]
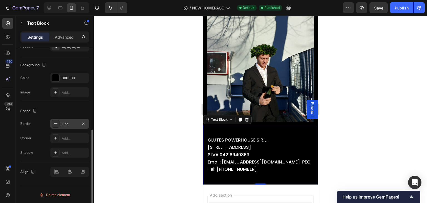
click at [61, 127] on div "Line" at bounding box center [69, 124] width 39 height 10
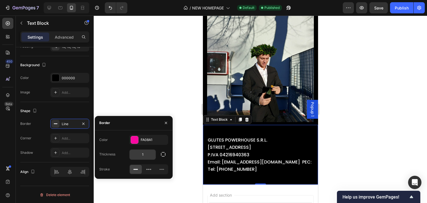
click at [153, 155] on input "1" at bounding box center [143, 155] width 26 height 10
type input "2"
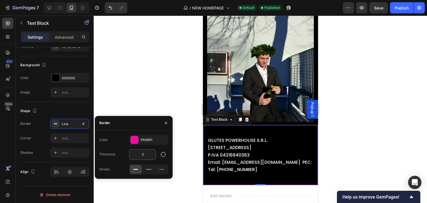
click at [409, 125] on div at bounding box center [260, 109] width 333 height 187
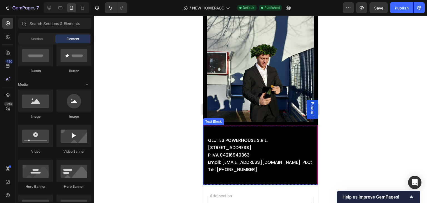
click at [285, 130] on p at bounding box center [260, 133] width 105 height 7
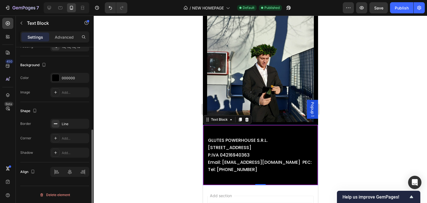
scroll to position [130, 0]
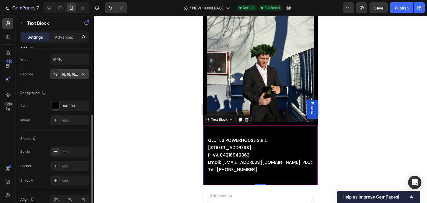
click at [67, 78] on div "16, 16, 16, 16" at bounding box center [69, 74] width 39 height 10
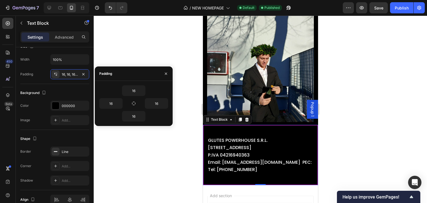
click at [371, 116] on div at bounding box center [260, 109] width 333 height 187
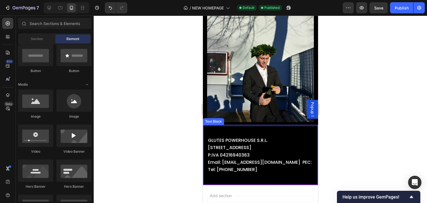
click at [280, 130] on p at bounding box center [260, 133] width 105 height 7
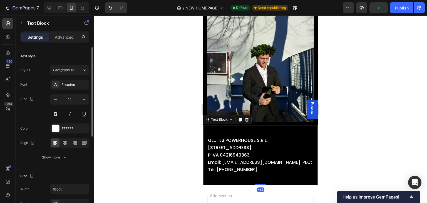
scroll to position [111, 0]
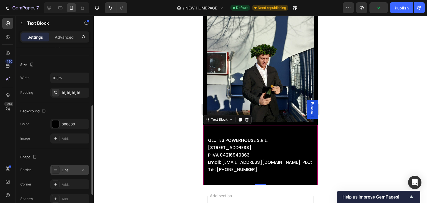
click at [66, 170] on div "Line" at bounding box center [70, 170] width 16 height 5
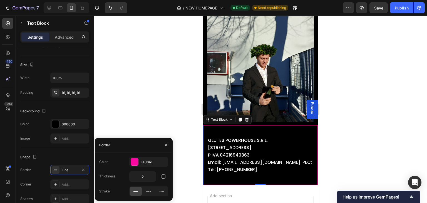
click at [168, 179] on div at bounding box center [163, 176] width 10 height 11
click at [164, 177] on icon "button" at bounding box center [163, 176] width 6 height 6
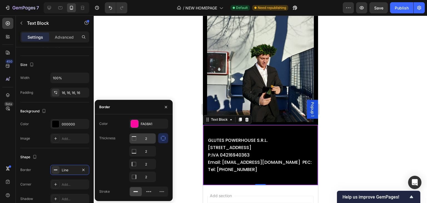
click at [146, 139] on input "2" at bounding box center [143, 138] width 26 height 10
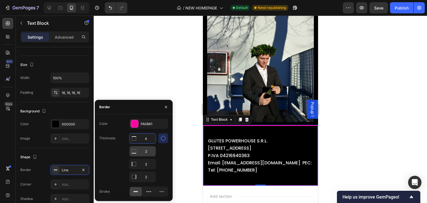
type input "4"
click at [147, 154] on input "2" at bounding box center [143, 151] width 26 height 10
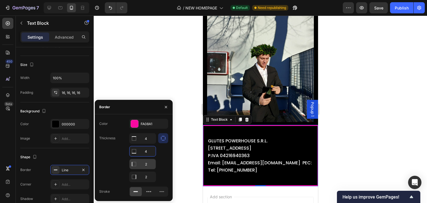
type input "4"
click at [148, 162] on input "2" at bounding box center [143, 164] width 26 height 10
type input "4"
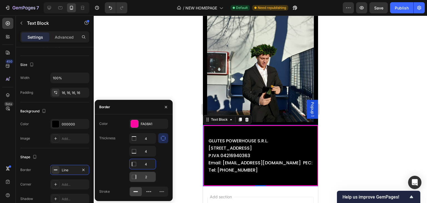
click at [147, 177] on input "2" at bounding box center [143, 177] width 26 height 10
type input "4"
click at [162, 142] on button "button" at bounding box center [163, 138] width 10 height 10
click at [150, 191] on icon at bounding box center [150, 191] width 1 height 1
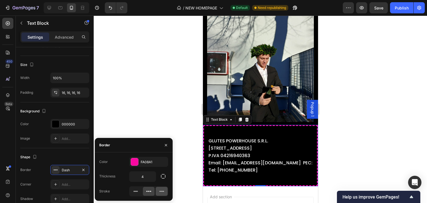
click at [157, 191] on div at bounding box center [162, 191] width 12 height 9
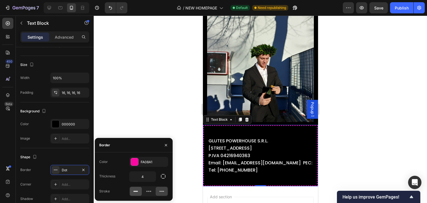
click at [136, 192] on icon at bounding box center [136, 192] width 6 height 6
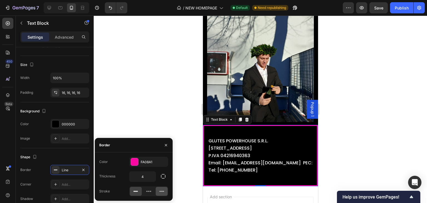
click at [159, 192] on icon at bounding box center [162, 192] width 6 height 6
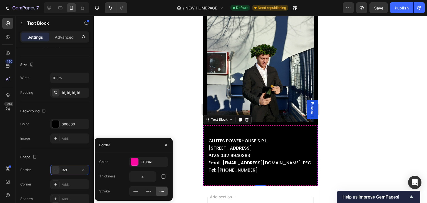
click at [373, 126] on div at bounding box center [260, 109] width 333 height 187
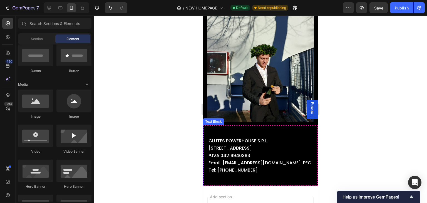
click at [282, 130] on p at bounding box center [260, 133] width 104 height 7
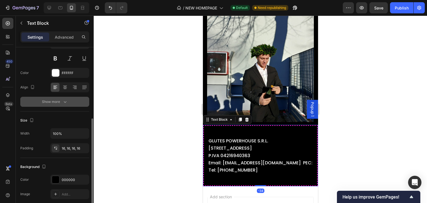
scroll to position [83, 0]
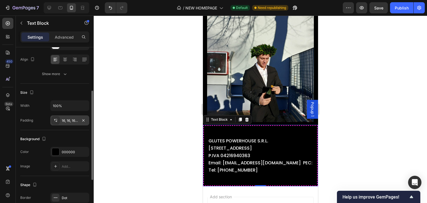
click at [74, 121] on div "16, 16, 16, 16" at bounding box center [70, 120] width 16 height 5
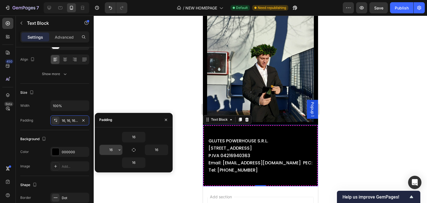
click at [113, 149] on input "16" at bounding box center [111, 150] width 23 height 10
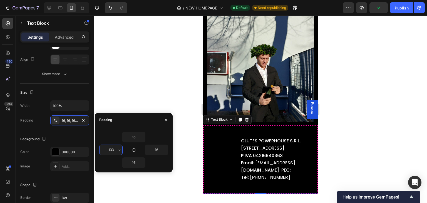
click at [113, 149] on input "133" at bounding box center [111, 150] width 23 height 10
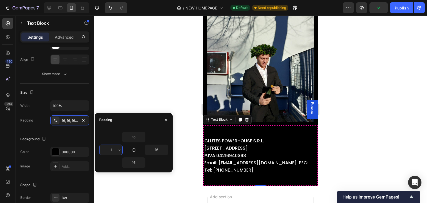
type input "16"
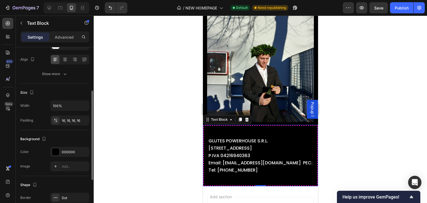
click at [76, 131] on div "Background The changes might be hidden by the video. Color 000000 Image Add..." at bounding box center [54, 153] width 69 height 46
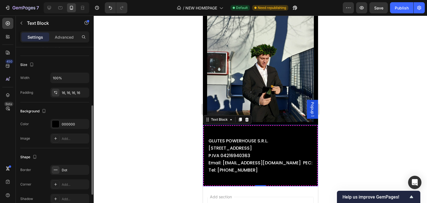
scroll to position [139, 0]
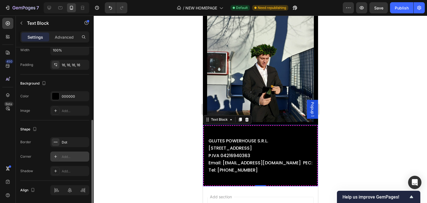
click at [72, 153] on div "Add..." at bounding box center [69, 157] width 39 height 10
click at [399, 101] on div at bounding box center [260, 109] width 333 height 187
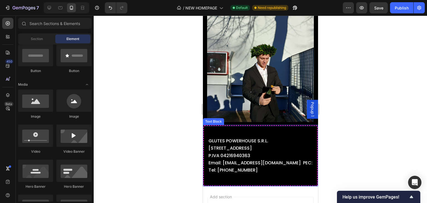
click at [271, 130] on p at bounding box center [260, 133] width 104 height 7
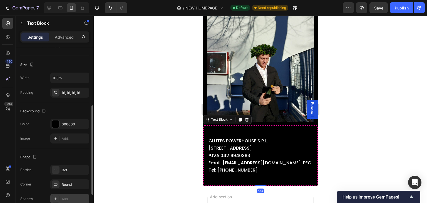
scroll to position [157, 0]
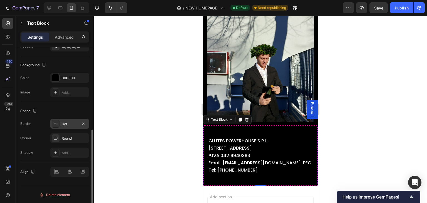
click at [74, 119] on div "Dot" at bounding box center [69, 124] width 39 height 10
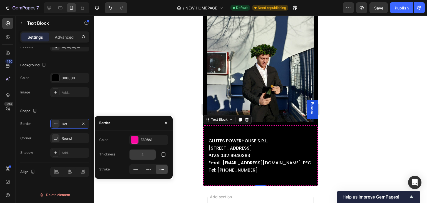
click at [145, 158] on input "4" at bounding box center [143, 155] width 26 height 10
type input "2"
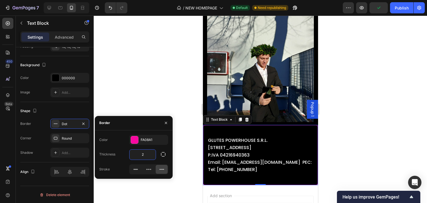
click at [412, 118] on div at bounding box center [260, 109] width 333 height 187
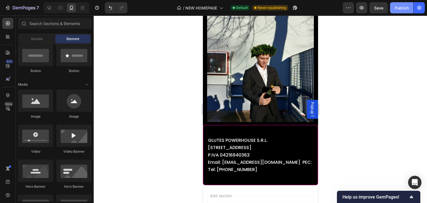
click at [408, 12] on button "Publish" at bounding box center [401, 7] width 23 height 11
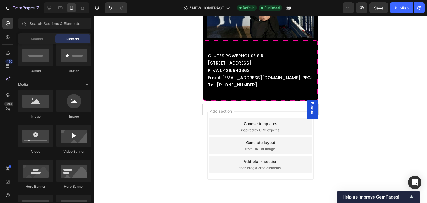
scroll to position [2103, 0]
